Goal: Communication & Community: Answer question/provide support

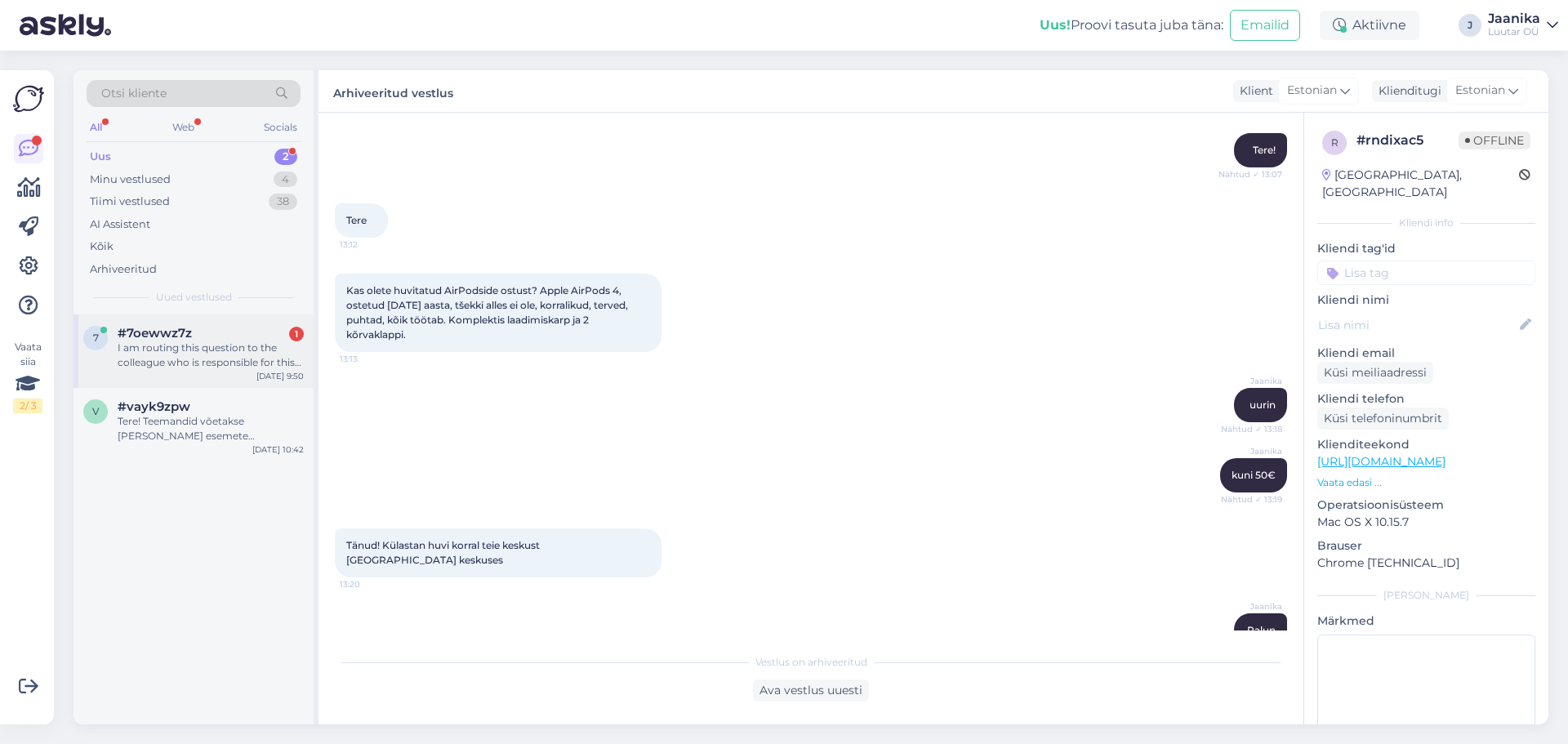
click at [193, 364] on div "I am routing this question to the colleague who is responsible for this topic. …" at bounding box center [210, 355] width 187 height 30
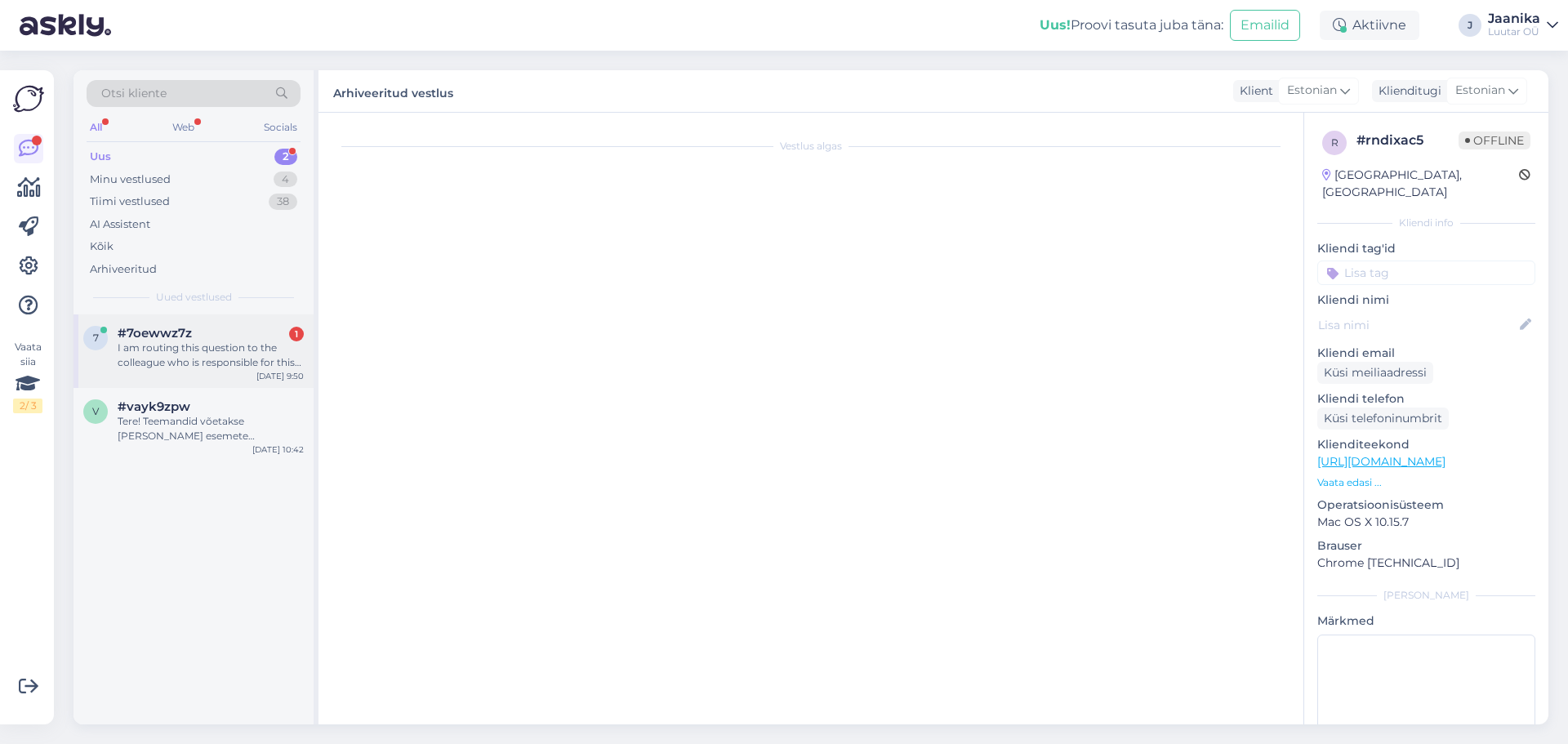
scroll to position [75, 0]
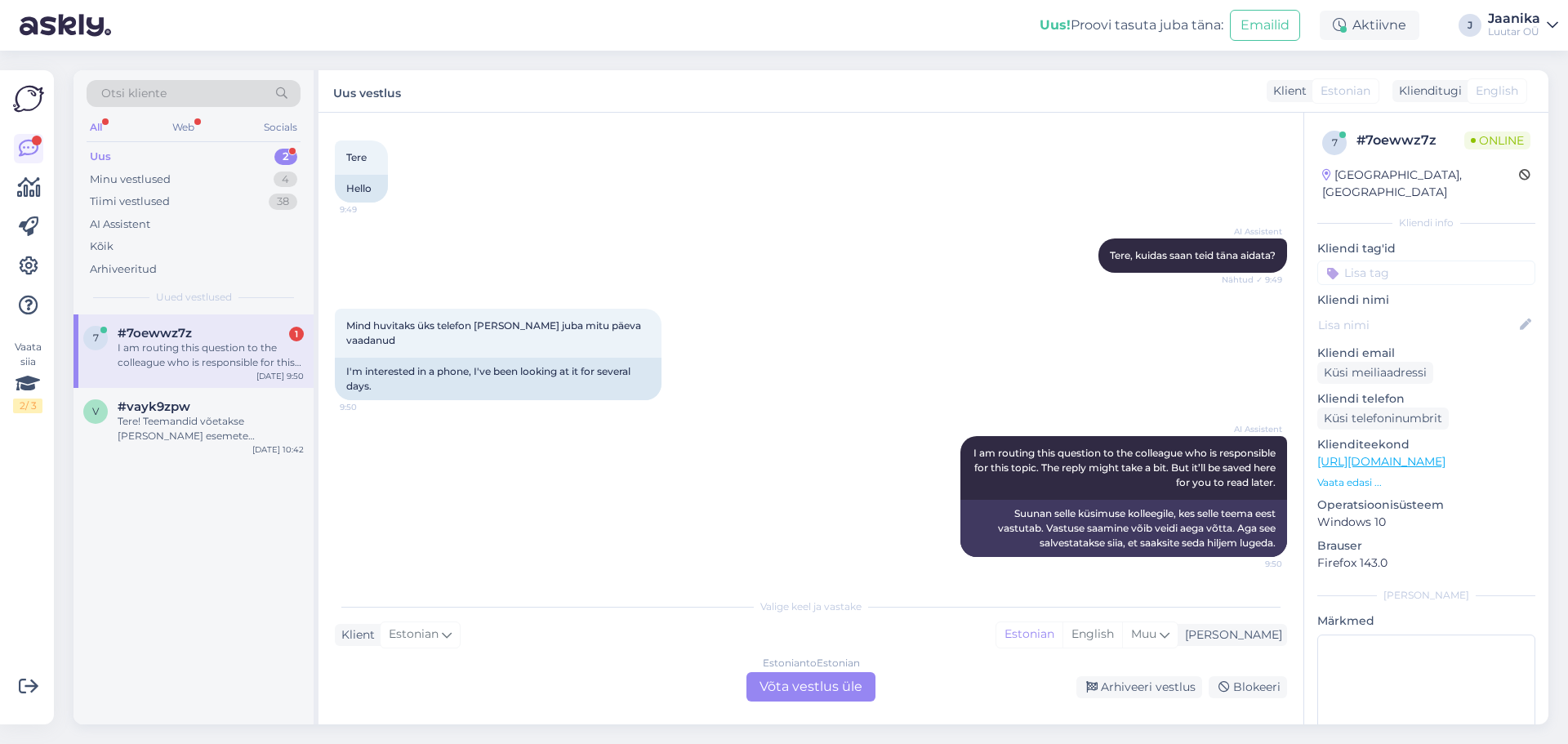
click at [855, 696] on div "Estonian to Estonian Võta vestlus üle" at bounding box center [811, 687] width 129 height 30
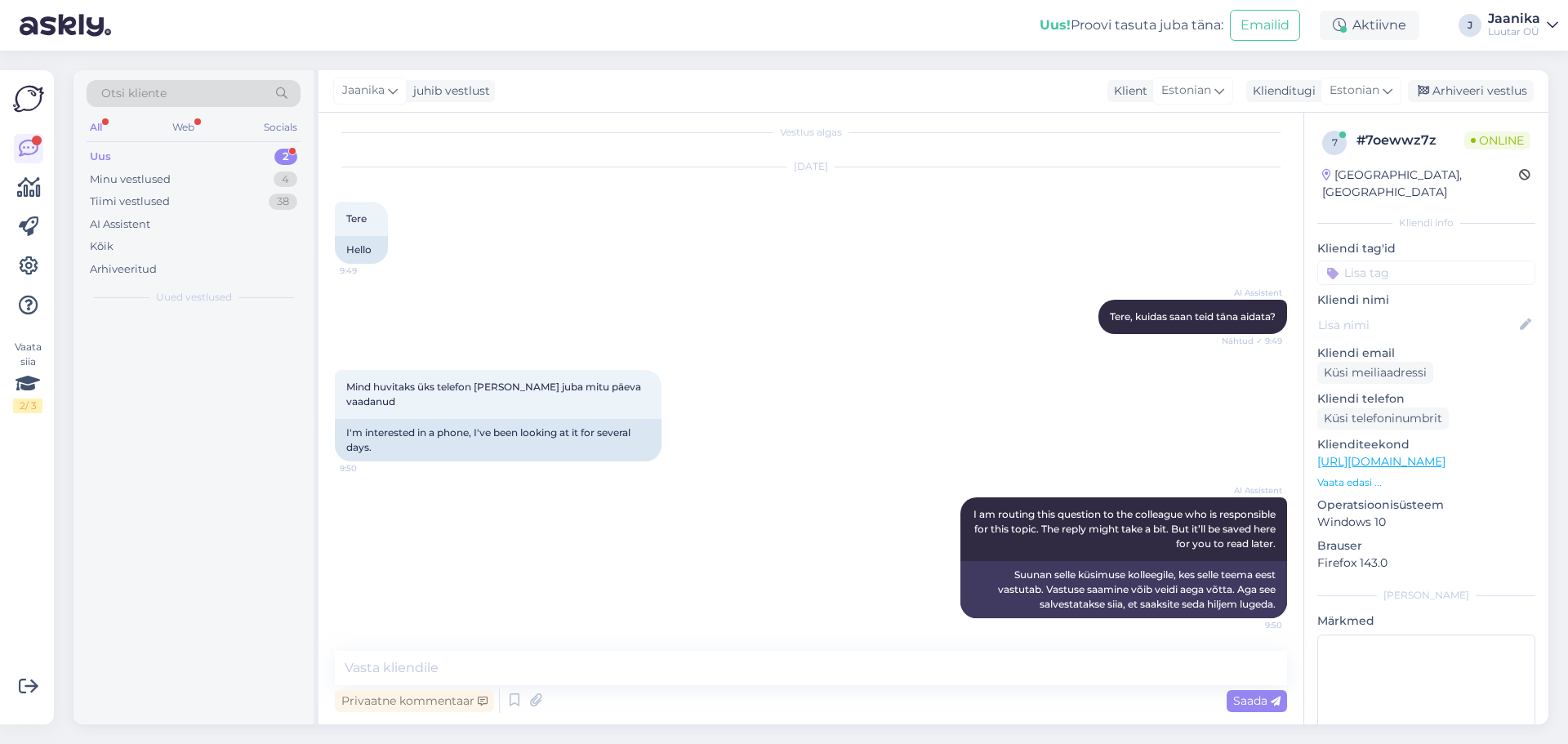
scroll to position [14, 0]
click at [654, 656] on textarea at bounding box center [811, 668] width 952 height 35
type textarea "Tere!"
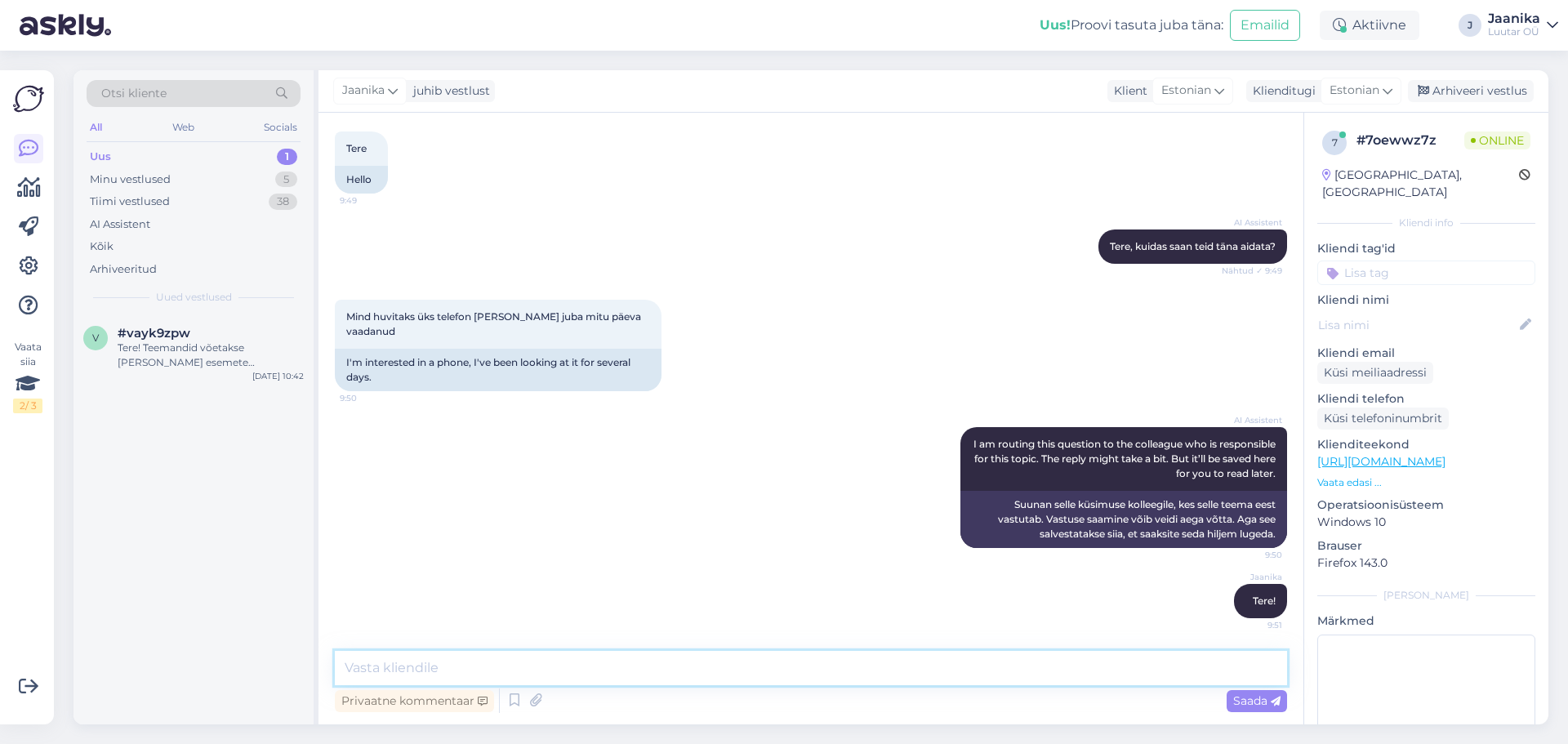
click at [657, 655] on textarea at bounding box center [811, 668] width 952 height 35
type textarea "kuidas saan aidata sel juhul?"
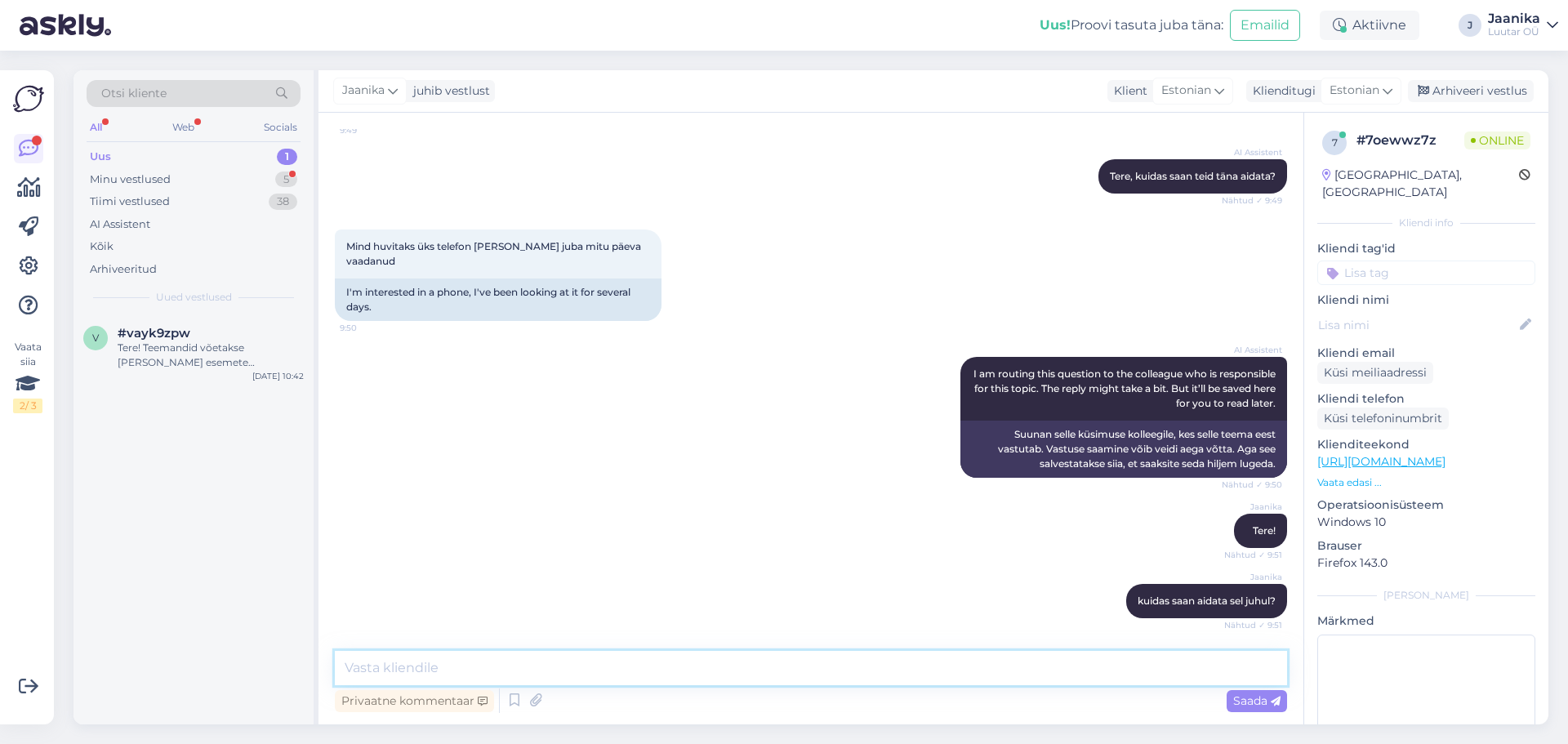
scroll to position [339, 0]
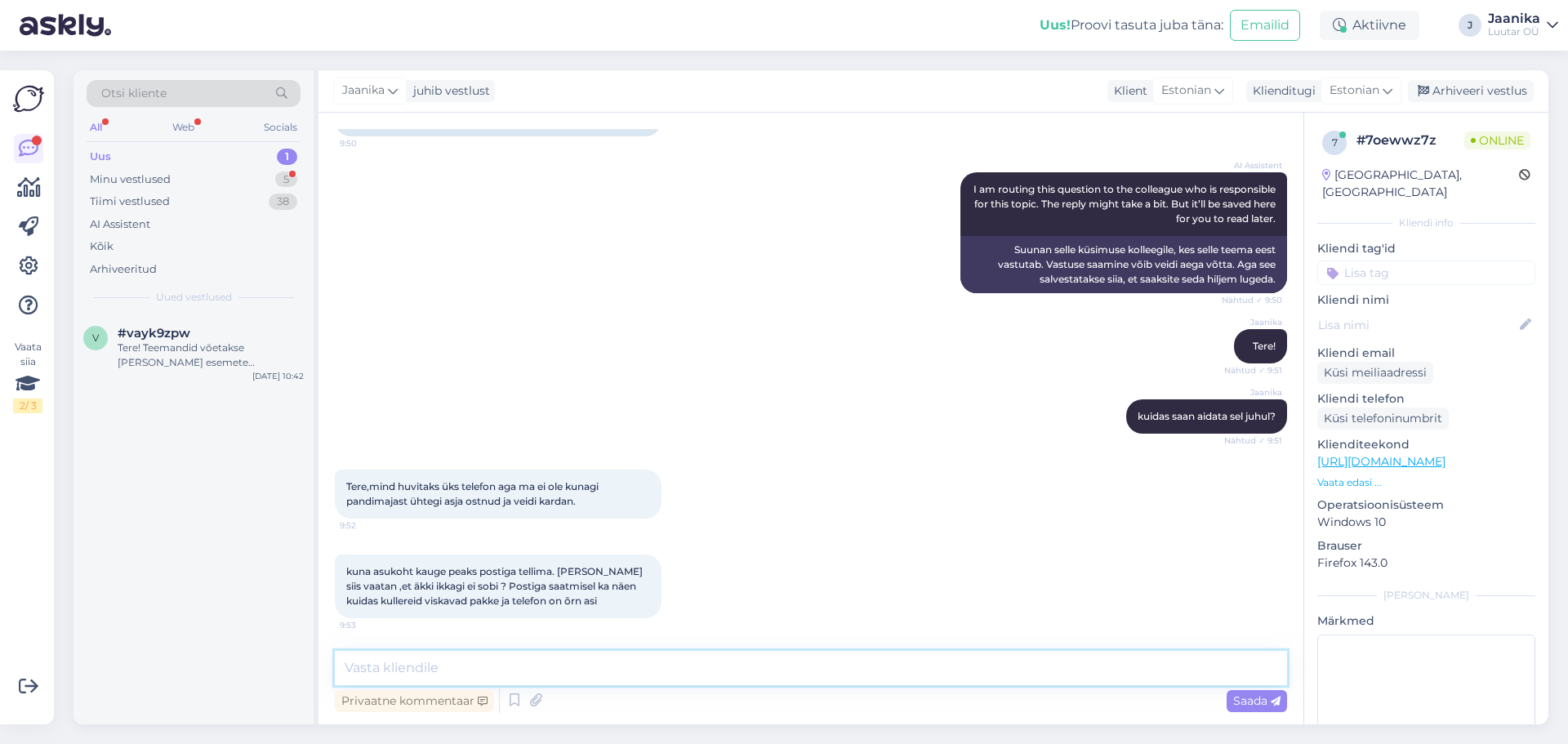
click at [490, 667] on textarea at bounding box center [811, 668] width 952 height 35
type textarea "meilt tellides kehtib samamoodi 14 päevane tagastusõigus."
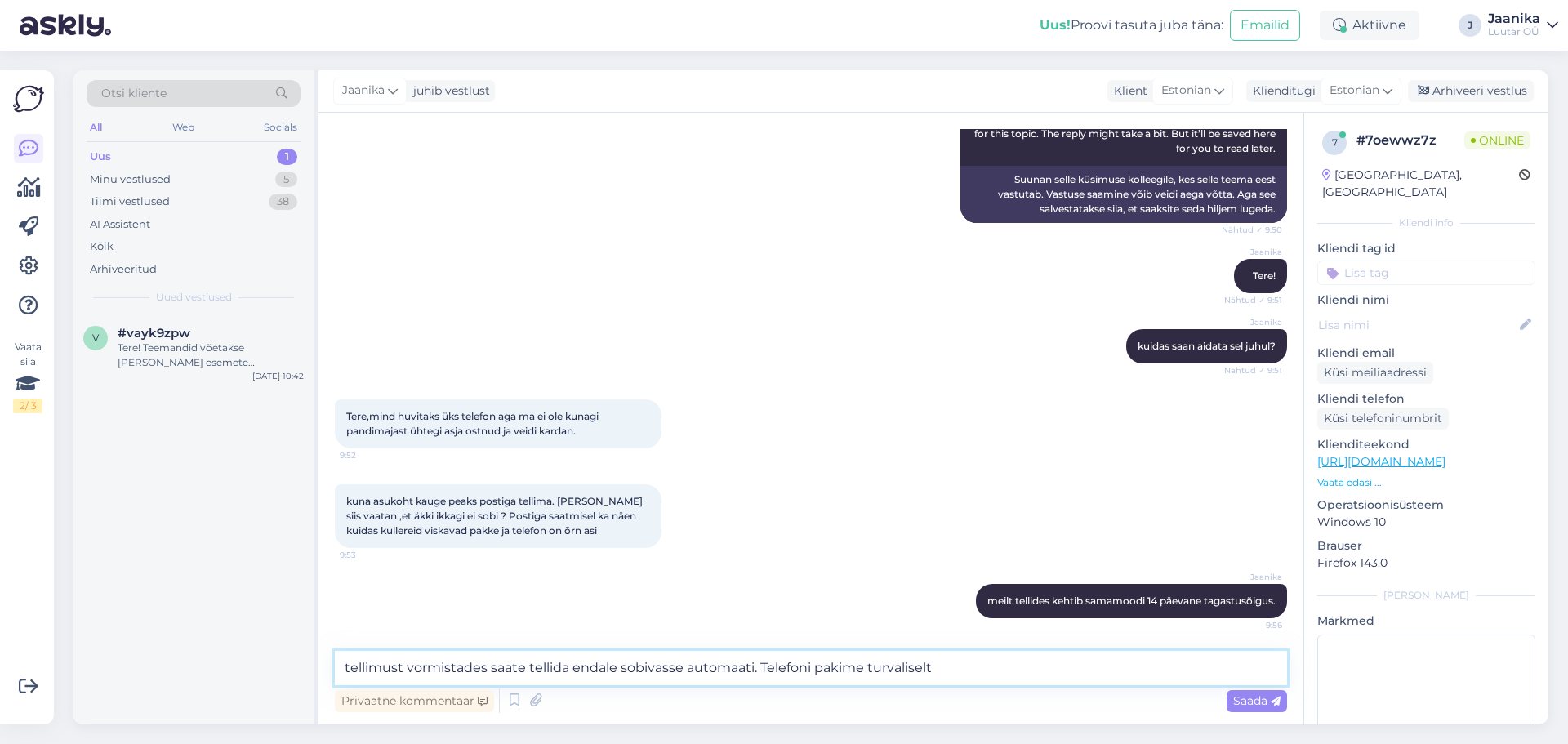
type textarea "tellimust vormistades saate tellida endale sobivasse automaati. Telefoni pakime…"
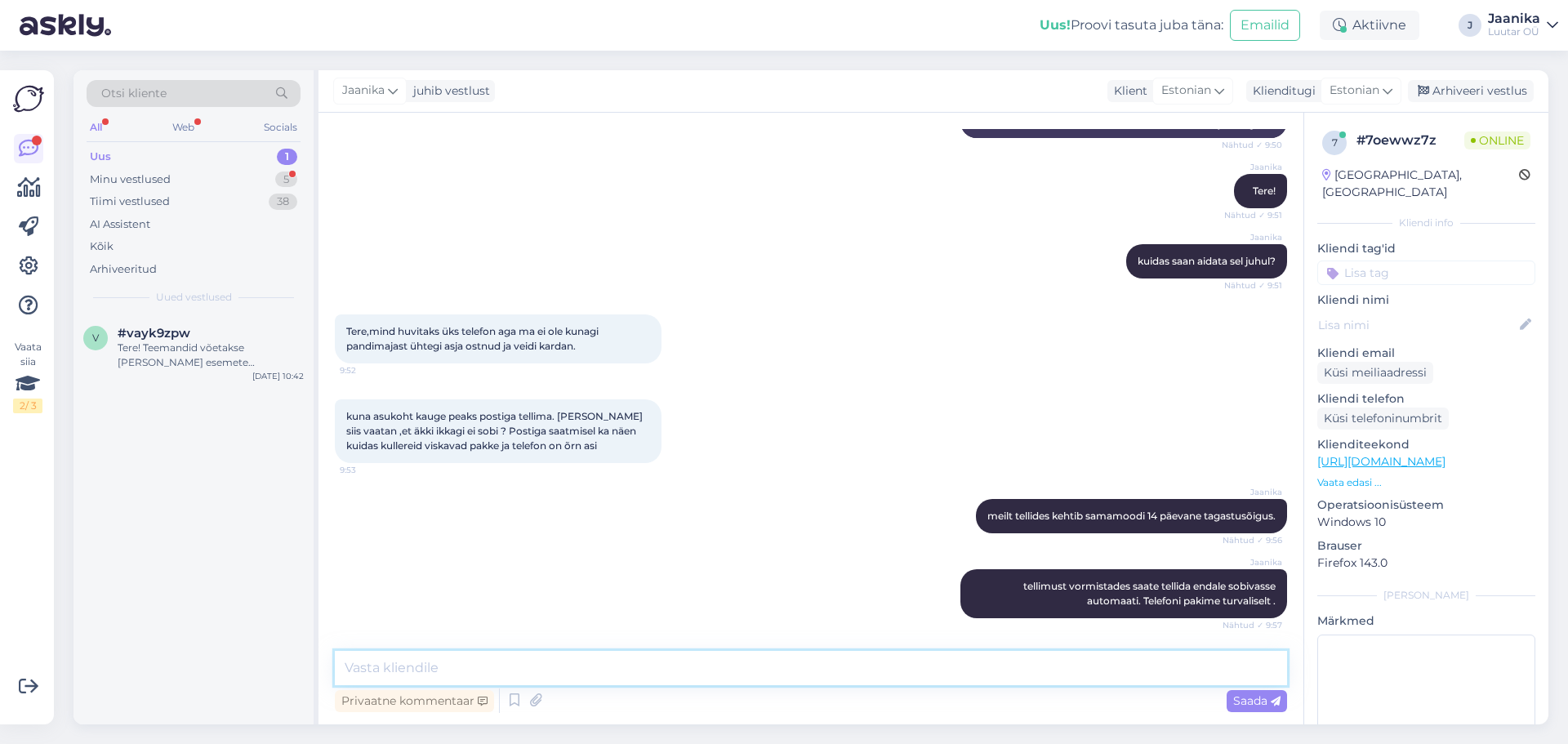
scroll to position [594, 0]
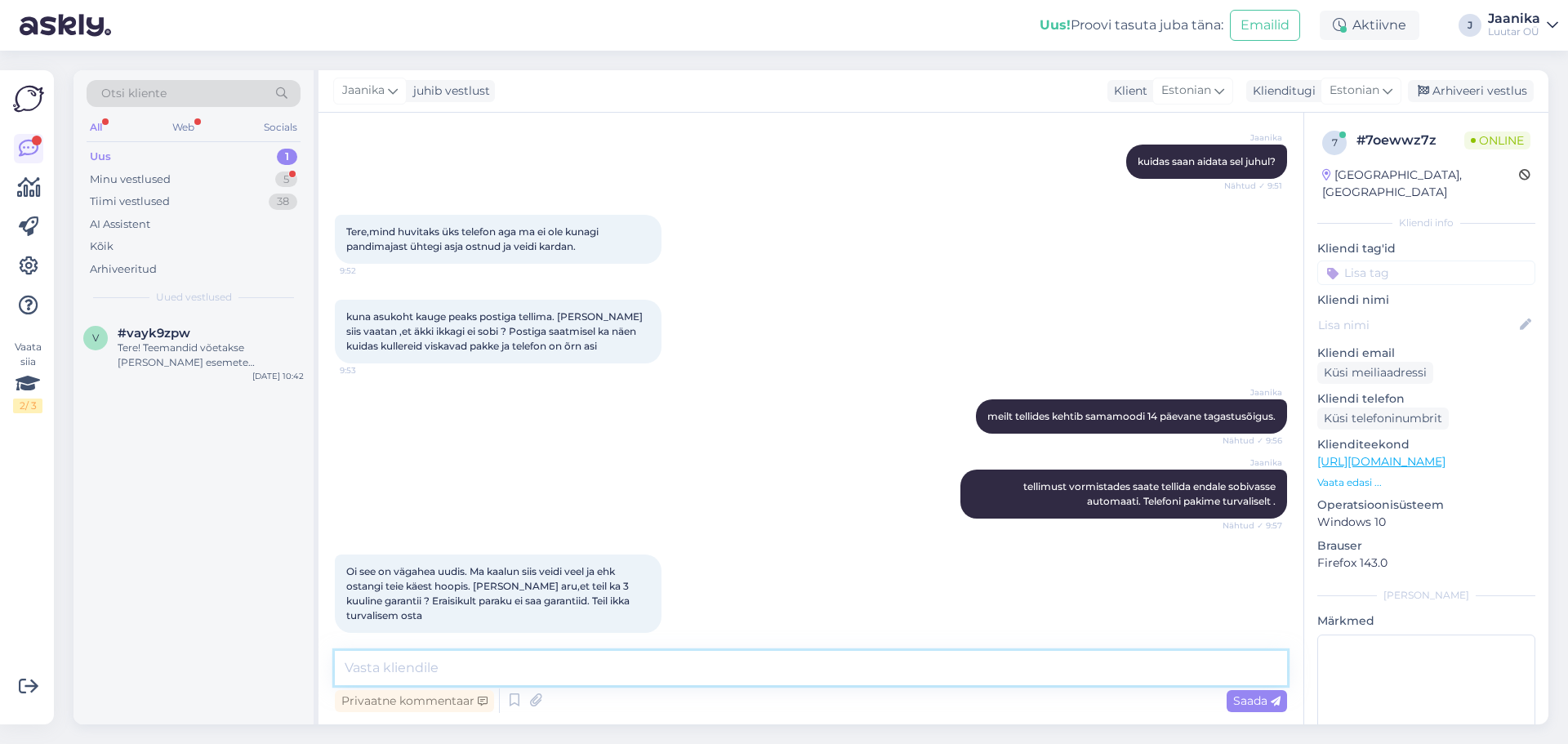
click at [502, 671] on textarea at bounding box center [811, 668] width 952 height 35
type textarea "3 kuud garantii just."
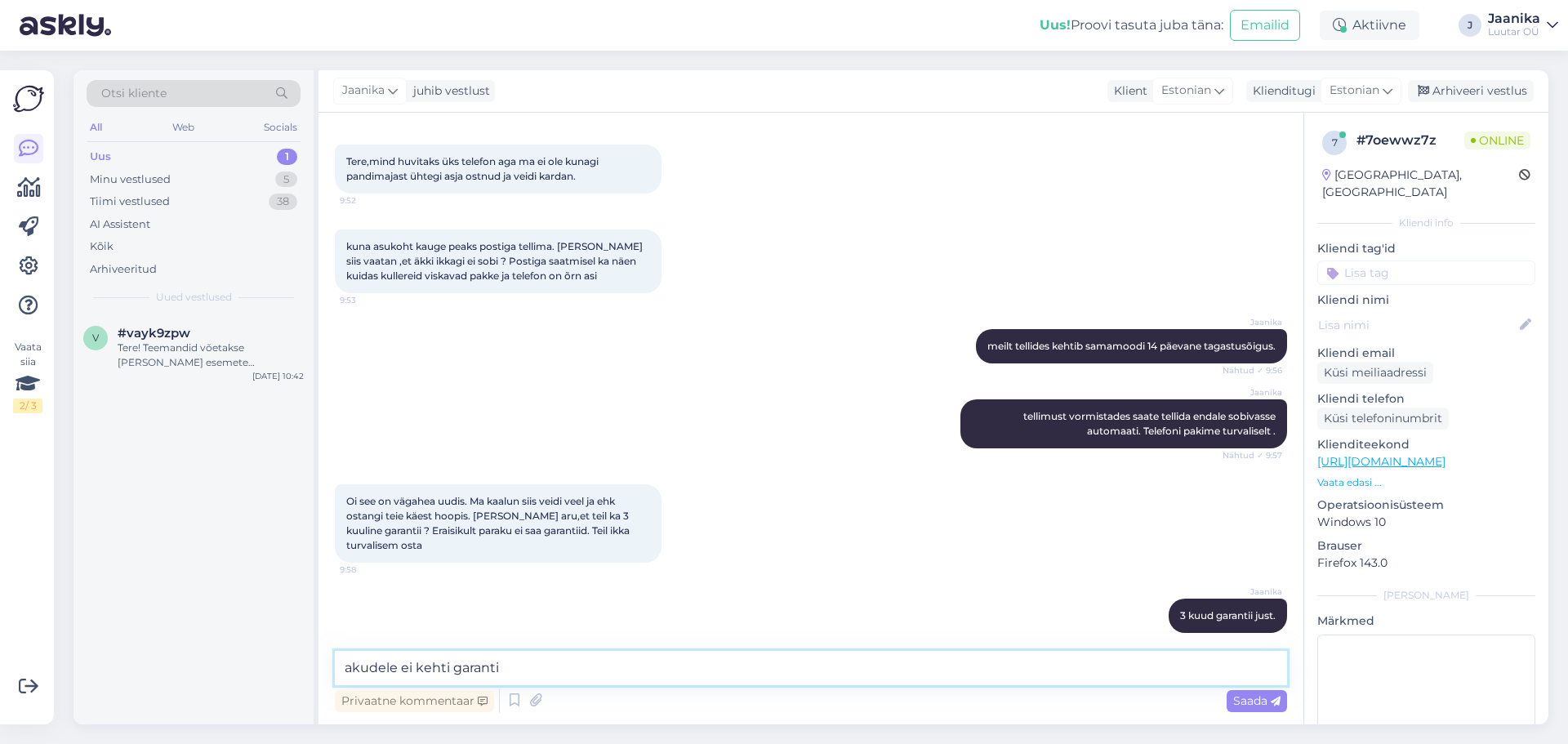
type textarea "akudele ei kehti garantii"
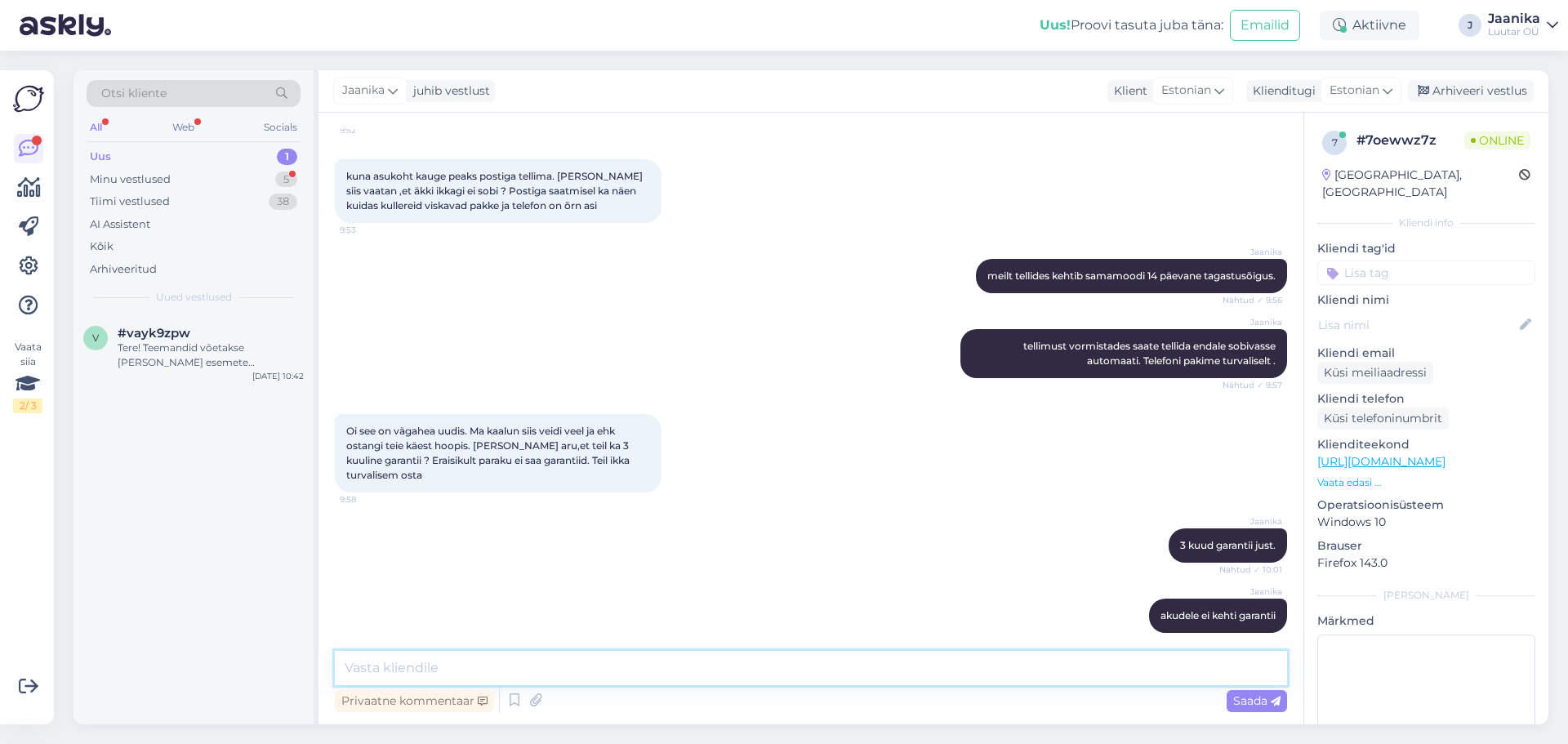
scroll to position [805, 0]
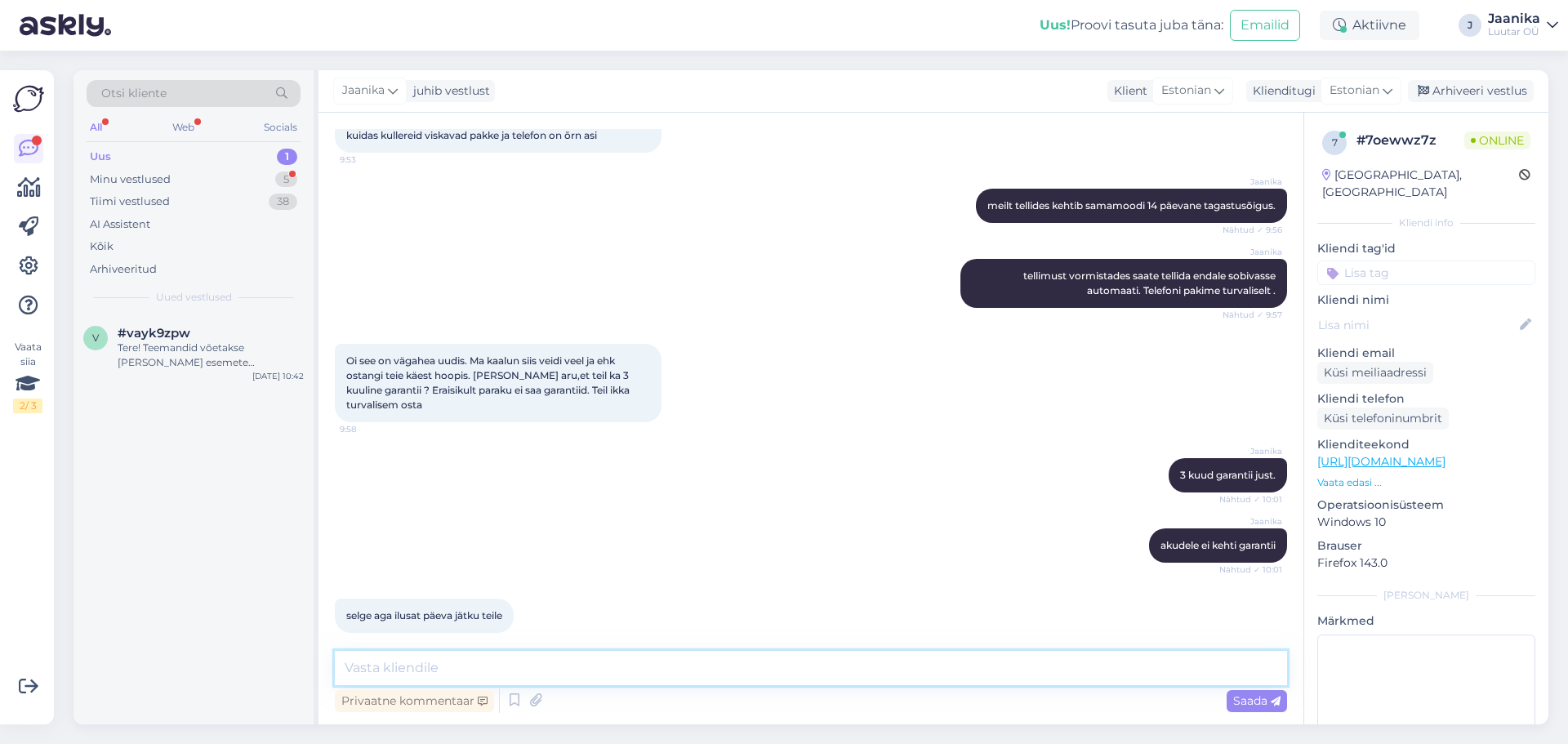
click at [562, 664] on textarea at bounding box center [811, 668] width 952 height 35
type textarea "Kena päeva"
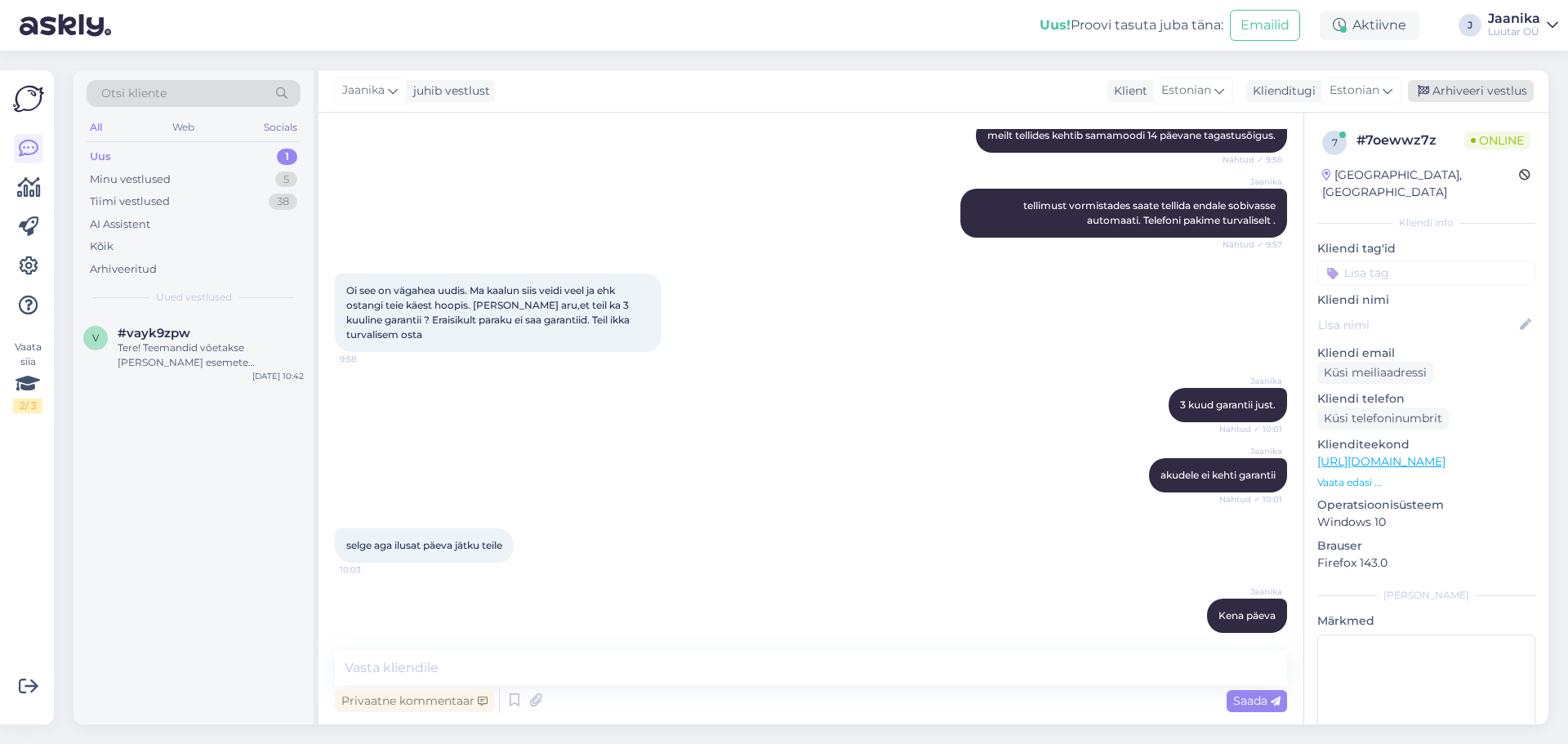
click at [1526, 87] on div "Arhiveeri vestlus" at bounding box center [1470, 91] width 126 height 22
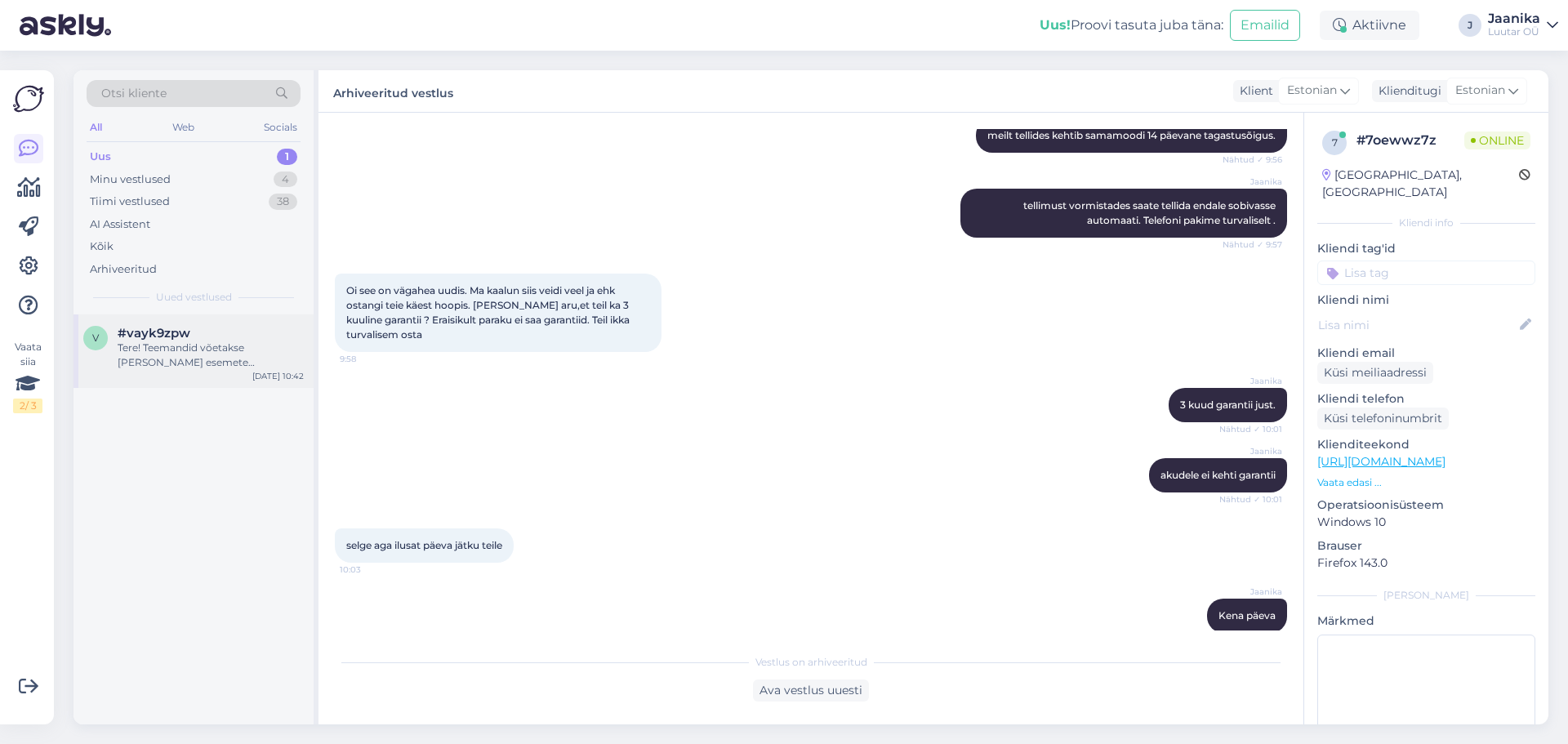
click at [187, 365] on div "Tere! Teemandid võetakse [PERSON_NAME] esemete hindamisel arvesse. Teemantidega…" at bounding box center [210, 355] width 187 height 30
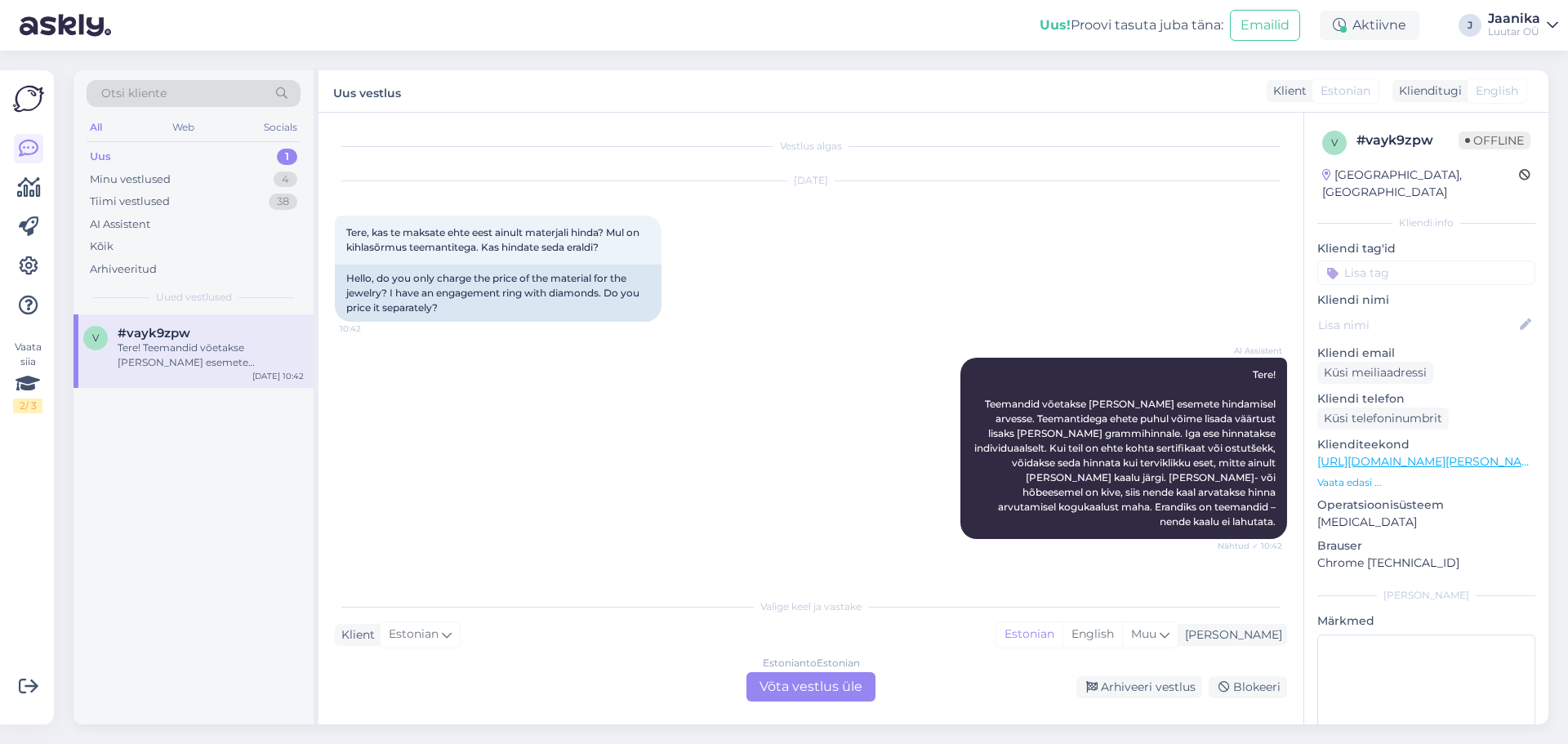
click at [95, 153] on div "Uus" at bounding box center [100, 156] width 21 height 16
